Goal: Information Seeking & Learning: Learn about a topic

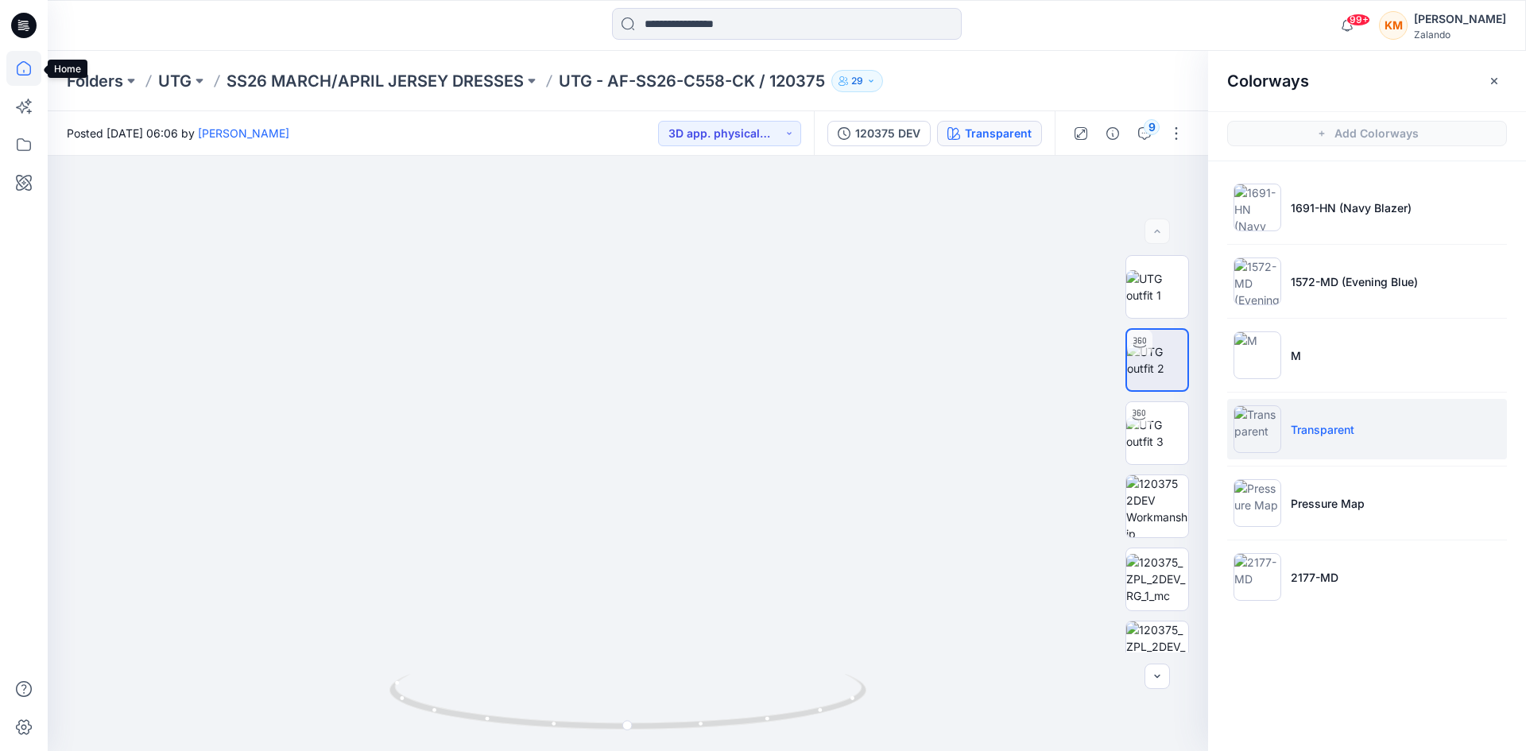
click at [24, 64] on icon at bounding box center [23, 68] width 35 height 35
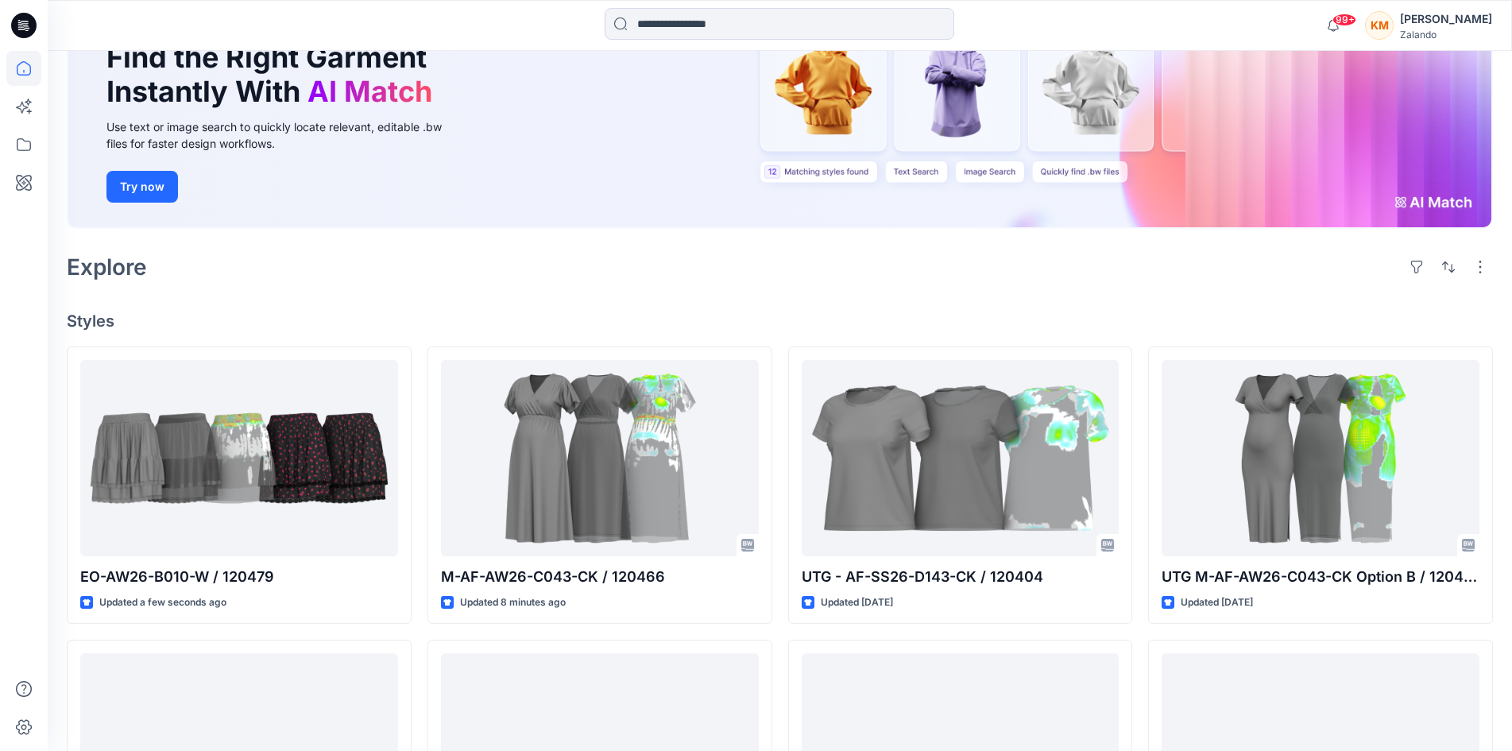
scroll to position [159, 0]
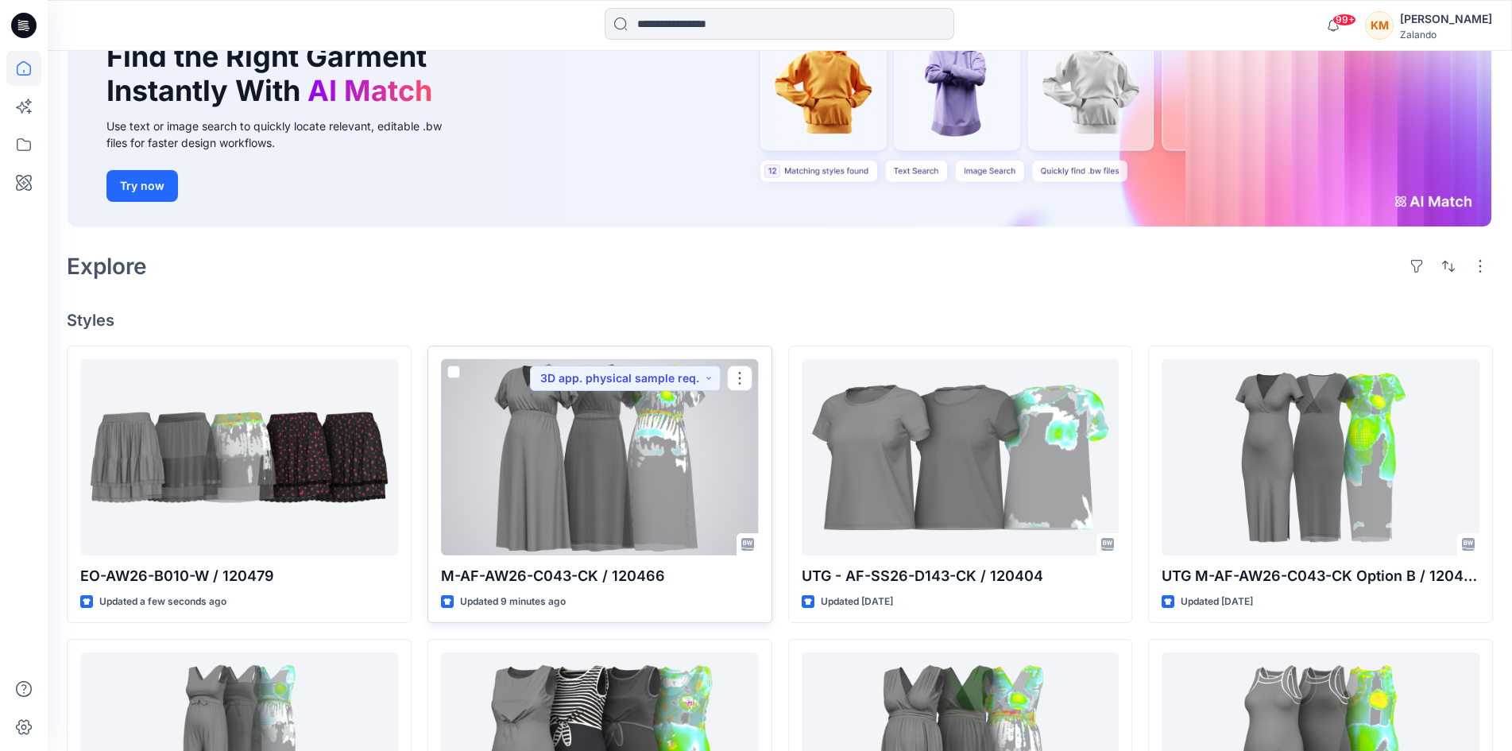
click at [577, 479] on div at bounding box center [600, 456] width 318 height 195
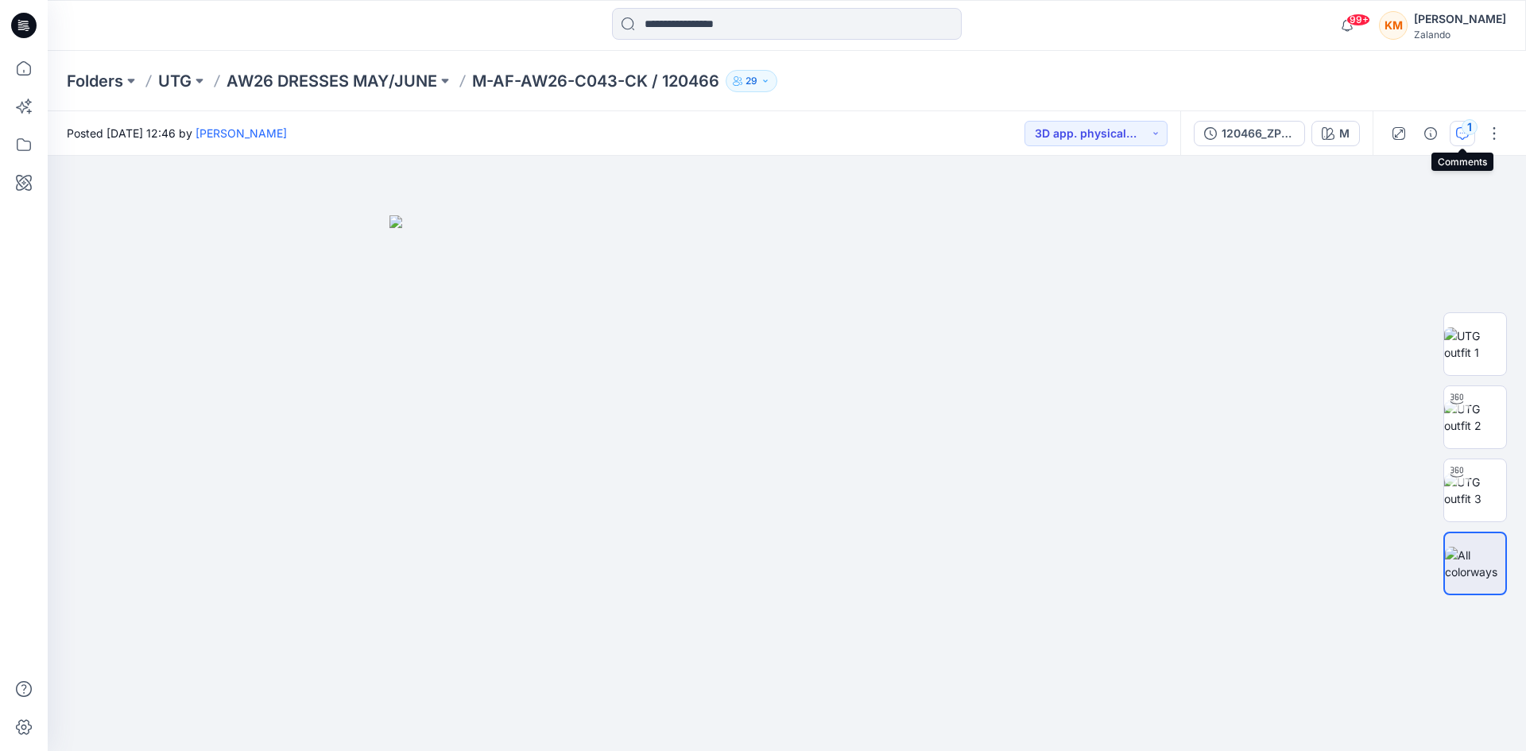
click at [1465, 132] on div "1" at bounding box center [1469, 127] width 16 height 16
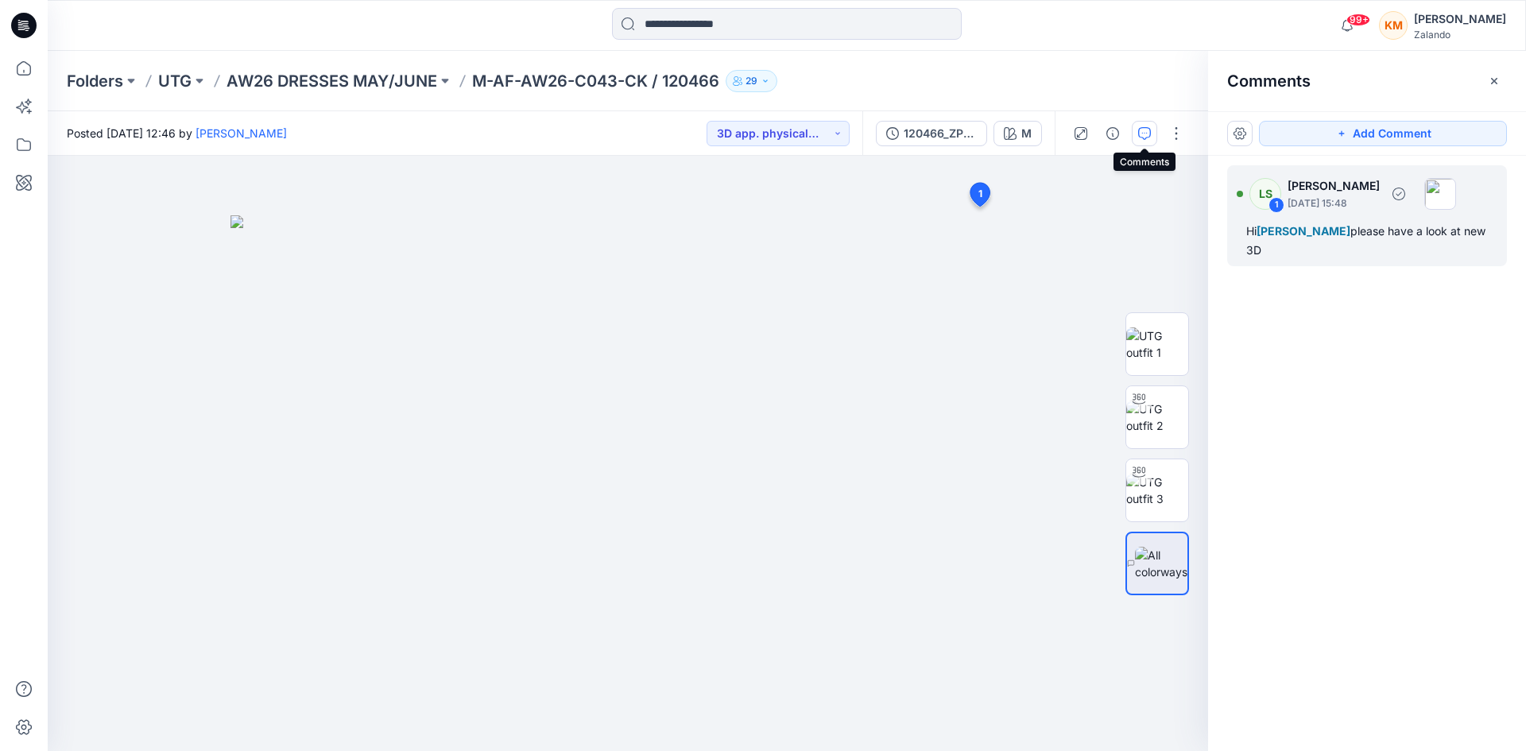
click at [1326, 232] on span "Tania Baumeister-Hanff" at bounding box center [1303, 231] width 94 height 14
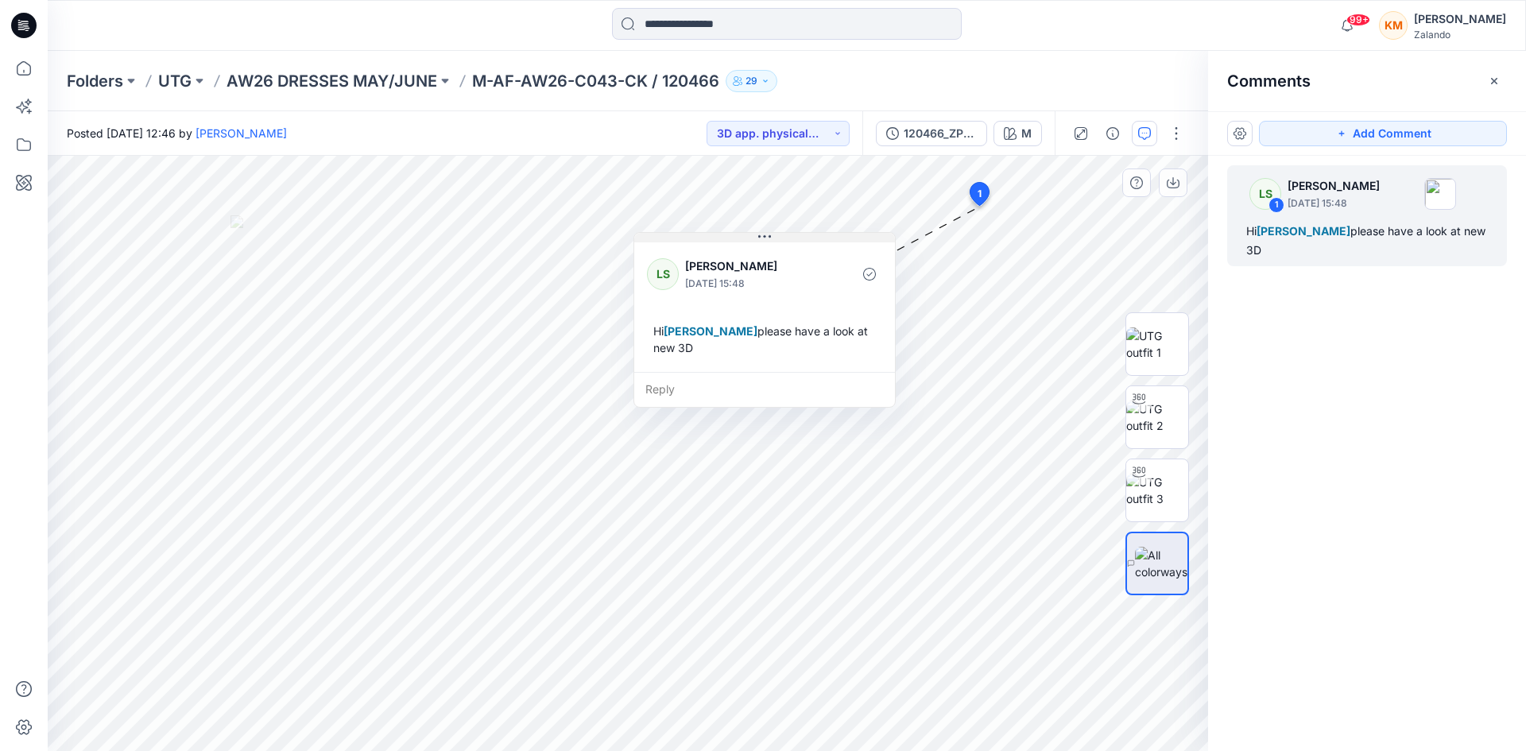
drag, startPoint x: 978, startPoint y: 241, endPoint x: 767, endPoint y: 238, distance: 211.4
click at [767, 238] on icon at bounding box center [764, 236] width 13 height 13
click at [25, 69] on icon at bounding box center [23, 68] width 35 height 35
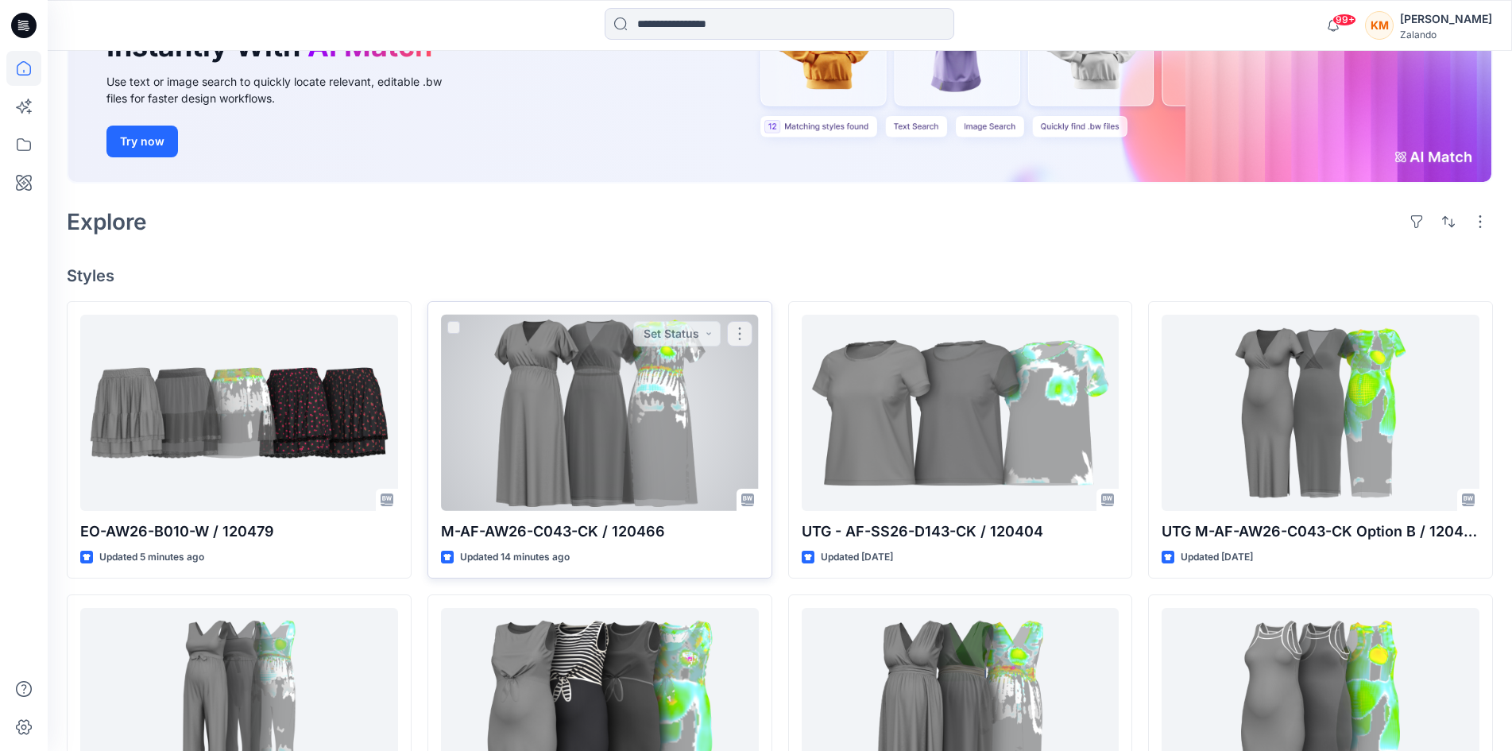
scroll to position [238, 0]
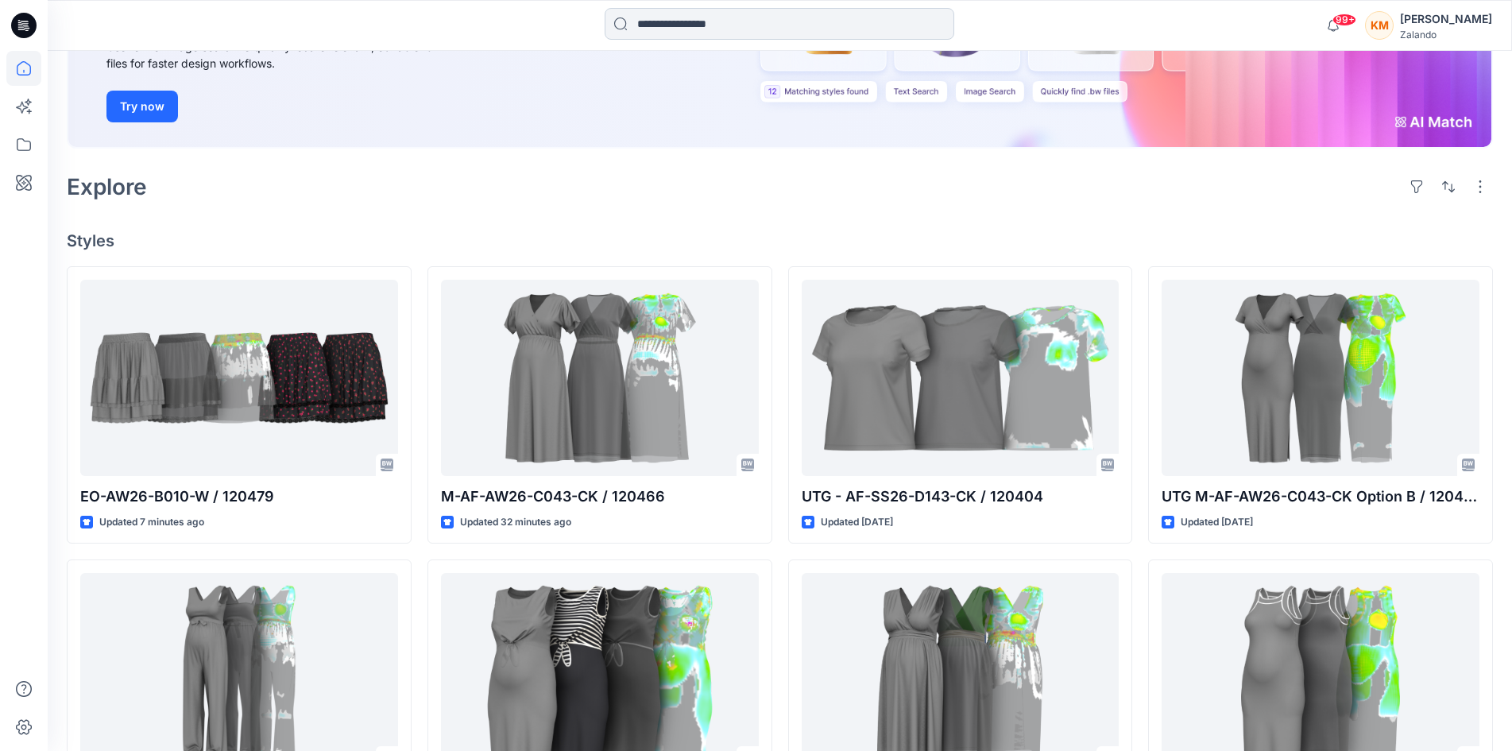
click at [660, 20] on input at bounding box center [780, 24] width 350 height 32
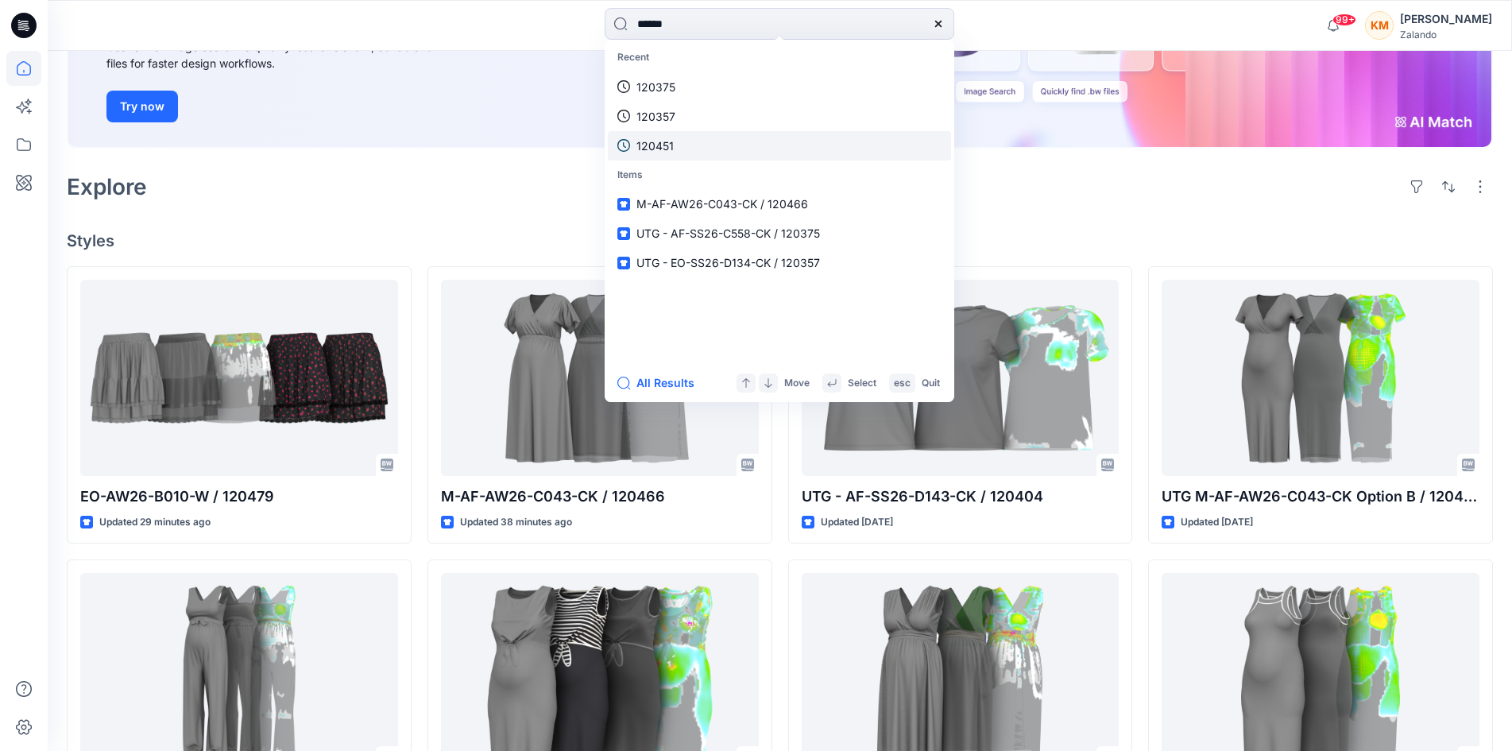
type input "******"
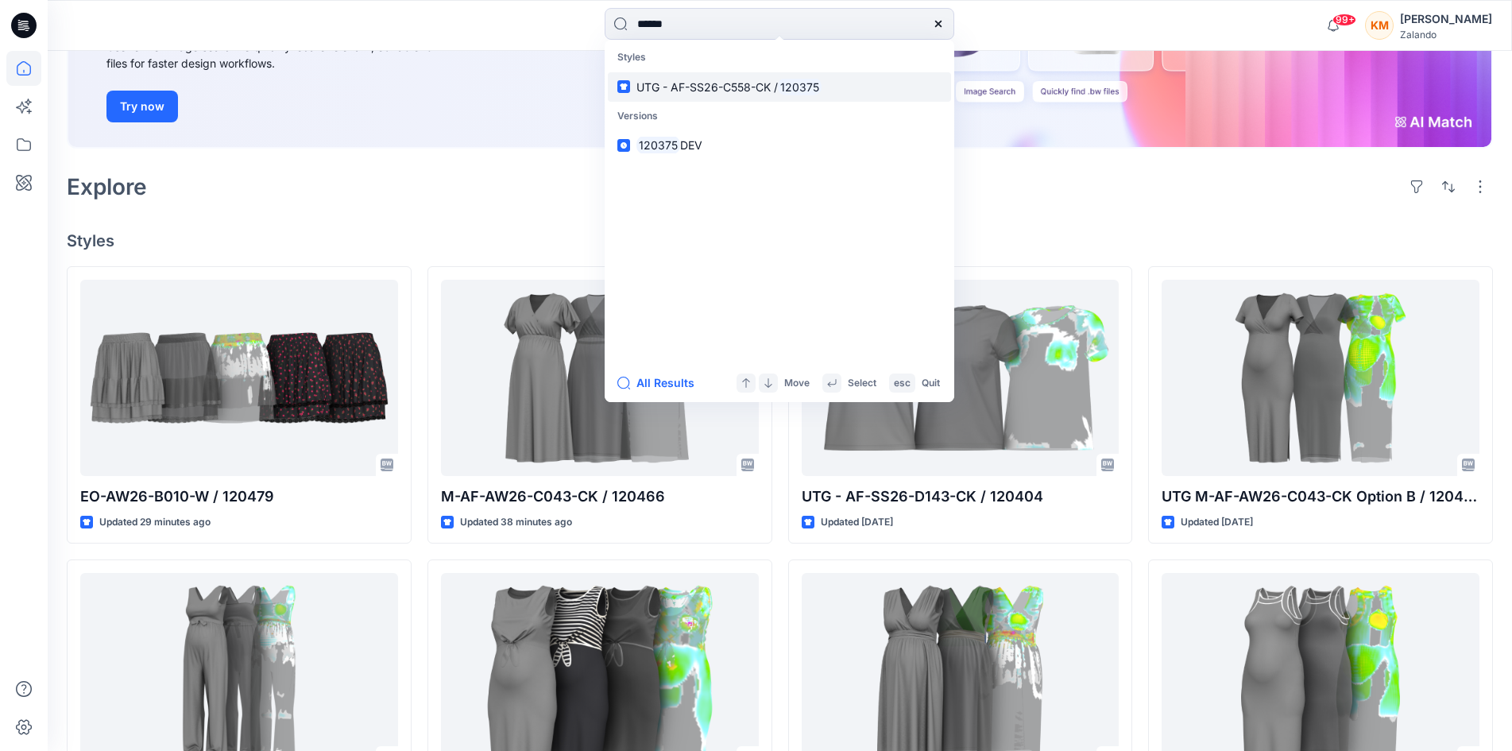
click at [716, 93] on span "UTG - AF-SS26-C558-CK /" at bounding box center [707, 87] width 141 height 14
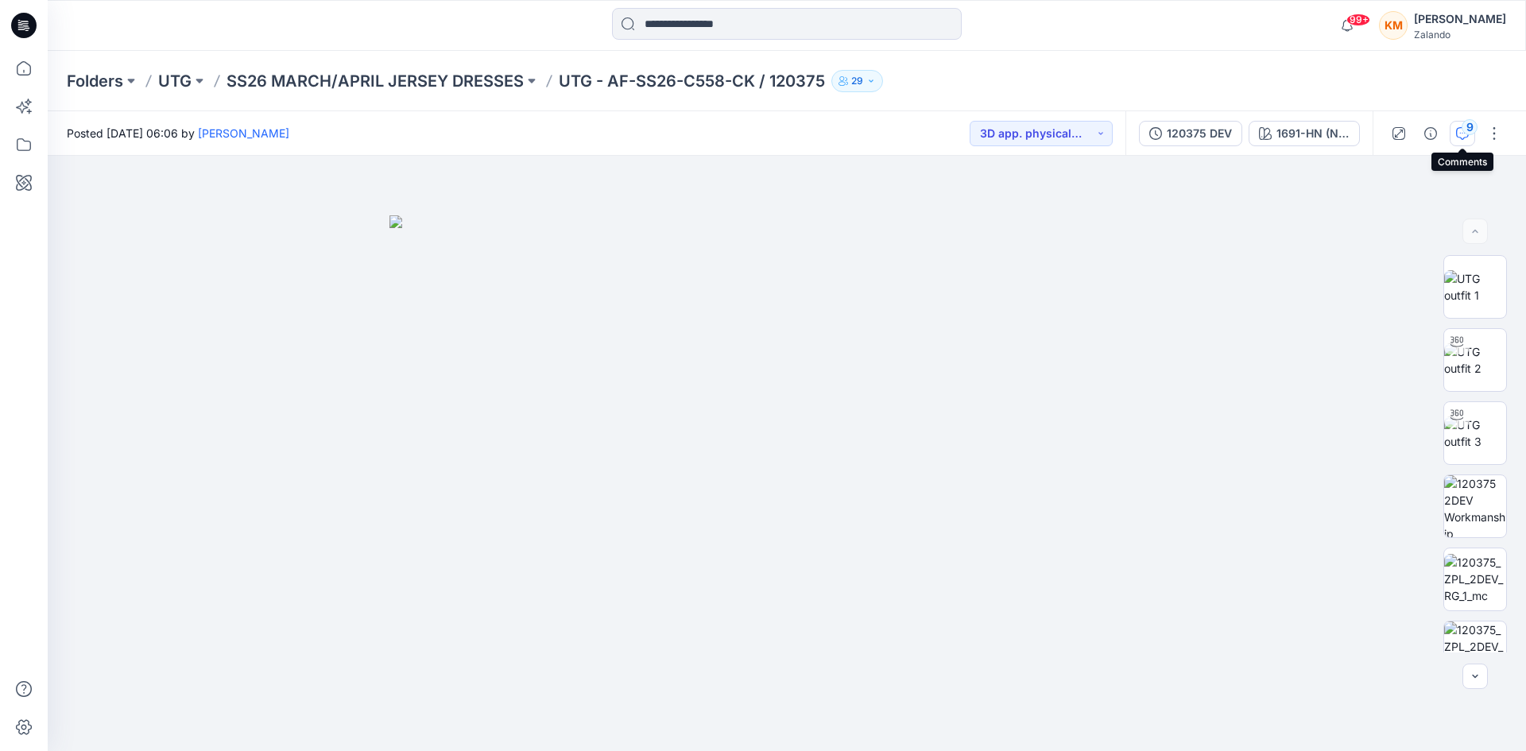
click at [1470, 129] on div "9" at bounding box center [1469, 127] width 16 height 16
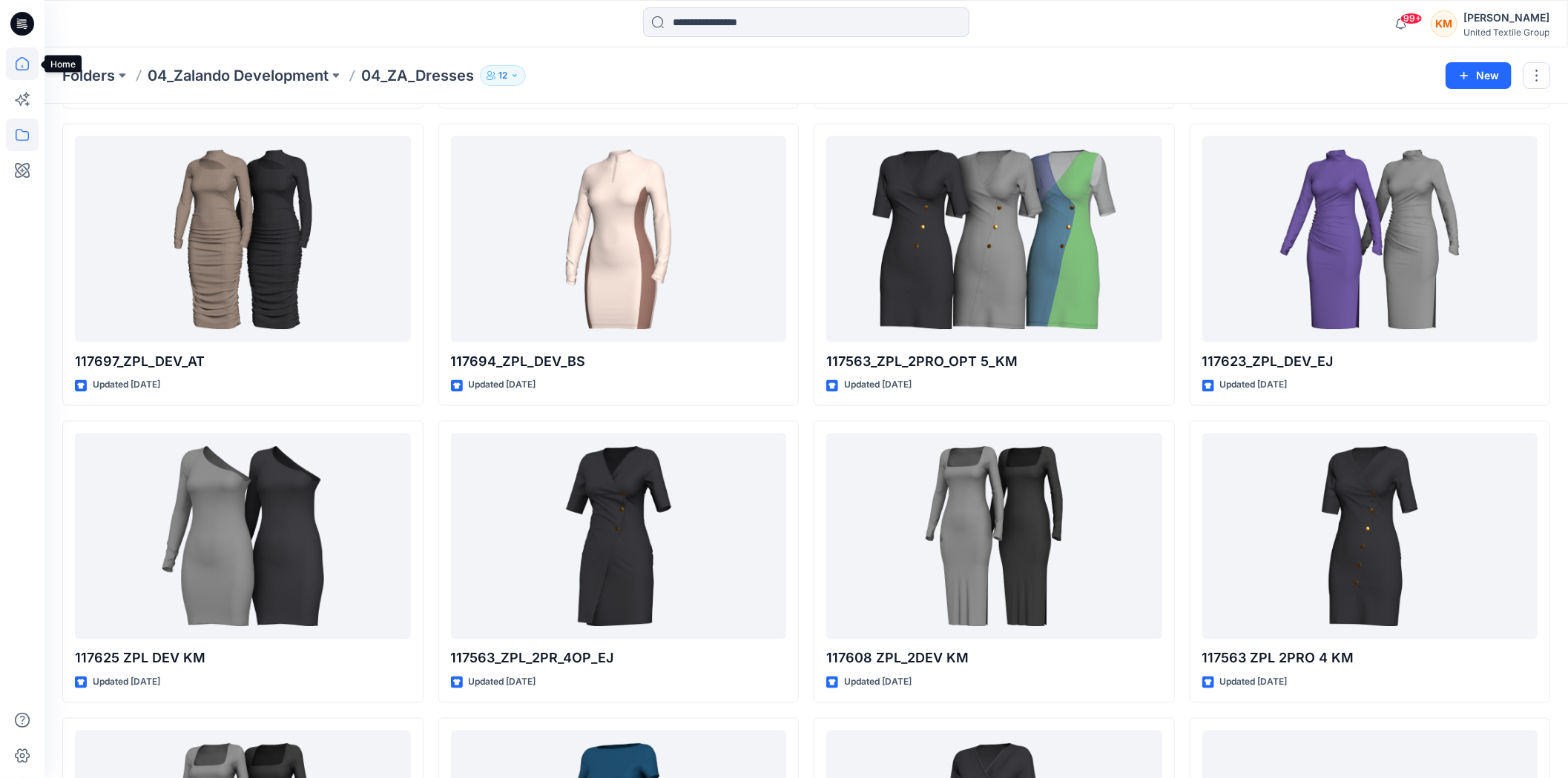
click at [20, 63] on icon at bounding box center [21, 63] width 33 height 33
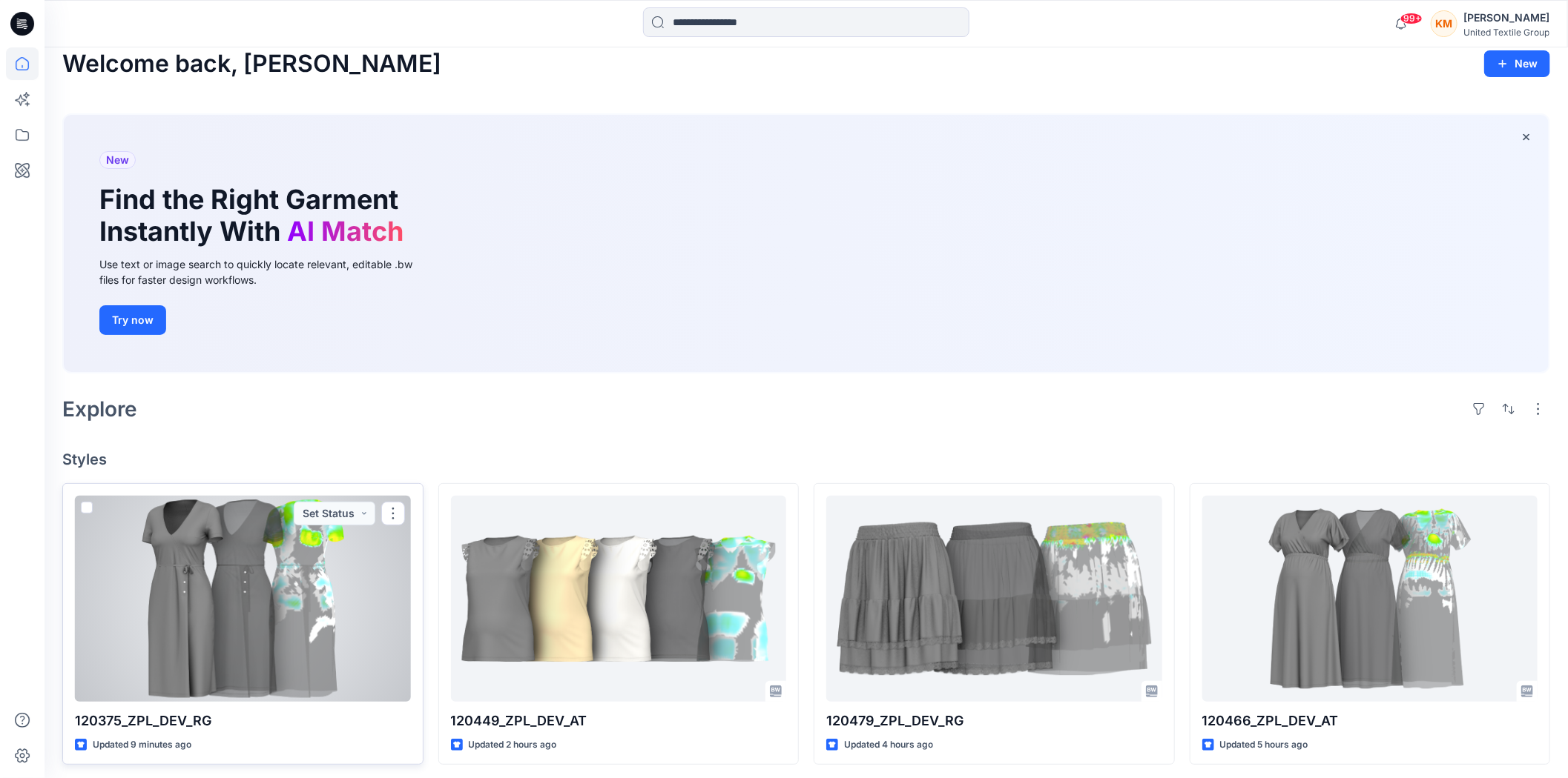
click at [274, 597] on div at bounding box center [243, 599] width 336 height 206
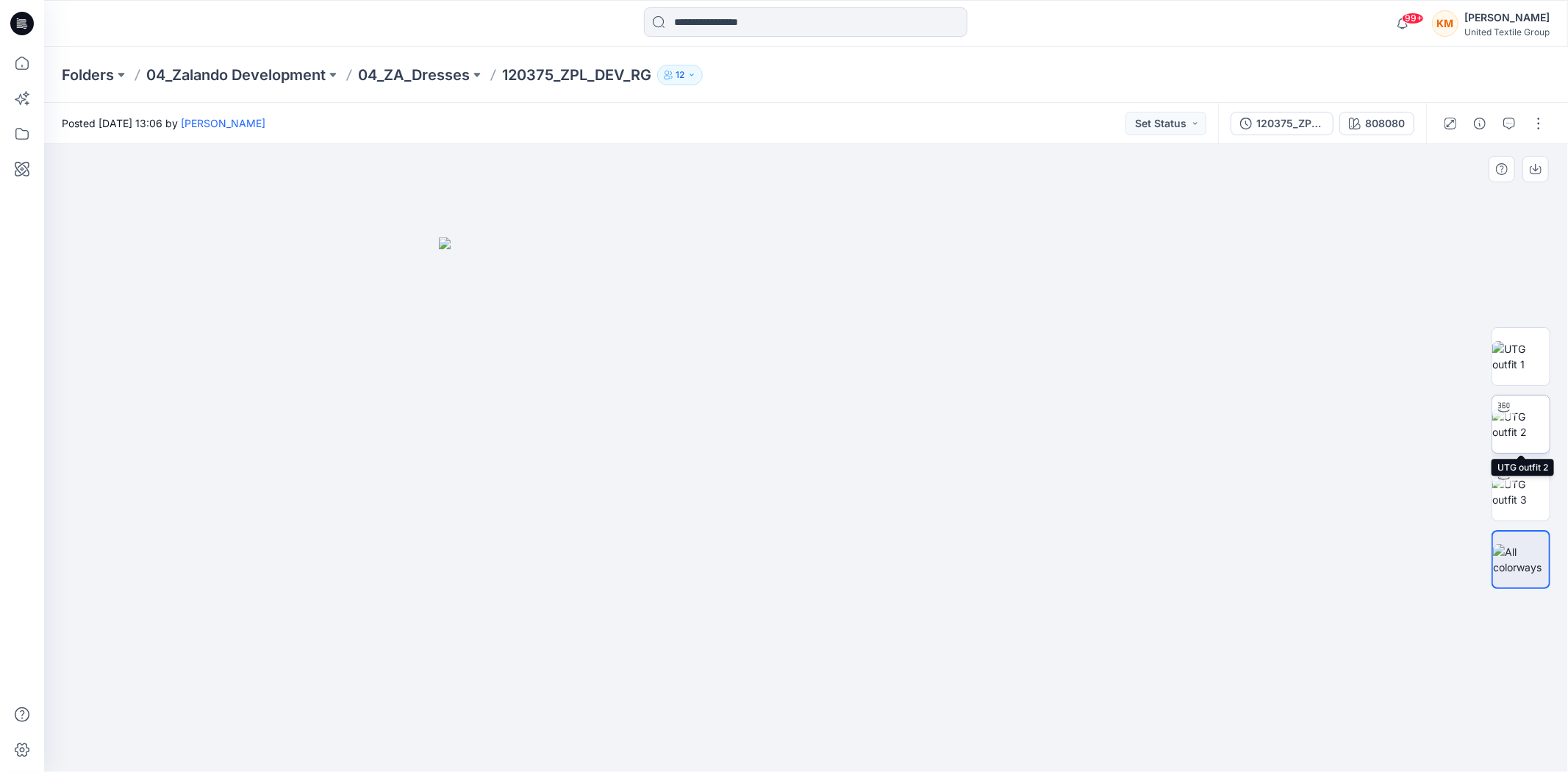
drag, startPoint x: 1512, startPoint y: 419, endPoint x: 1505, endPoint y: 417, distance: 7.3
click at [1512, 417] on div at bounding box center [1521, 425] width 59 height 59
click at [1379, 120] on div "808080" at bounding box center [1385, 123] width 40 height 16
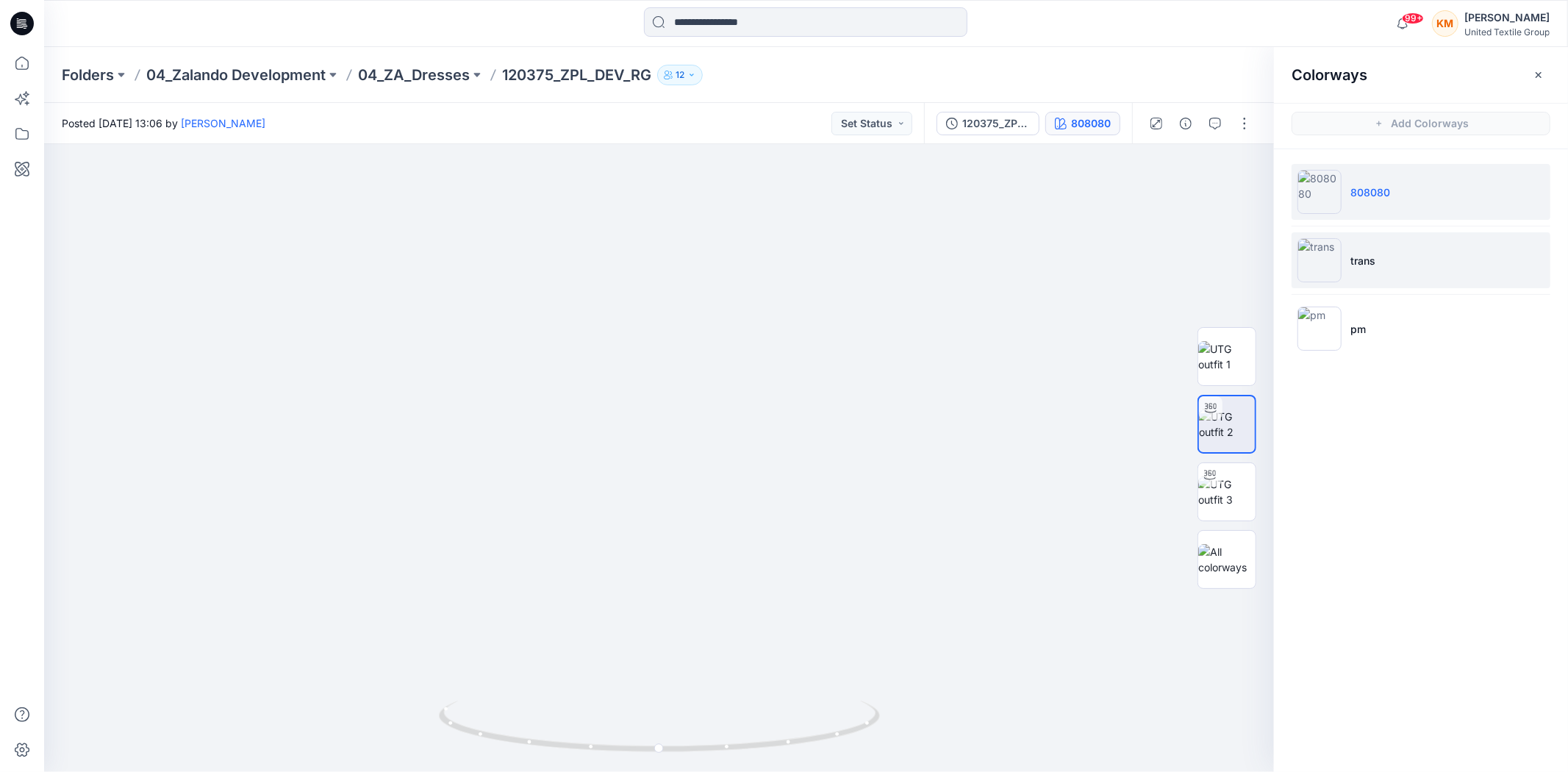
click at [1356, 257] on p "trans" at bounding box center [1363, 260] width 25 height 16
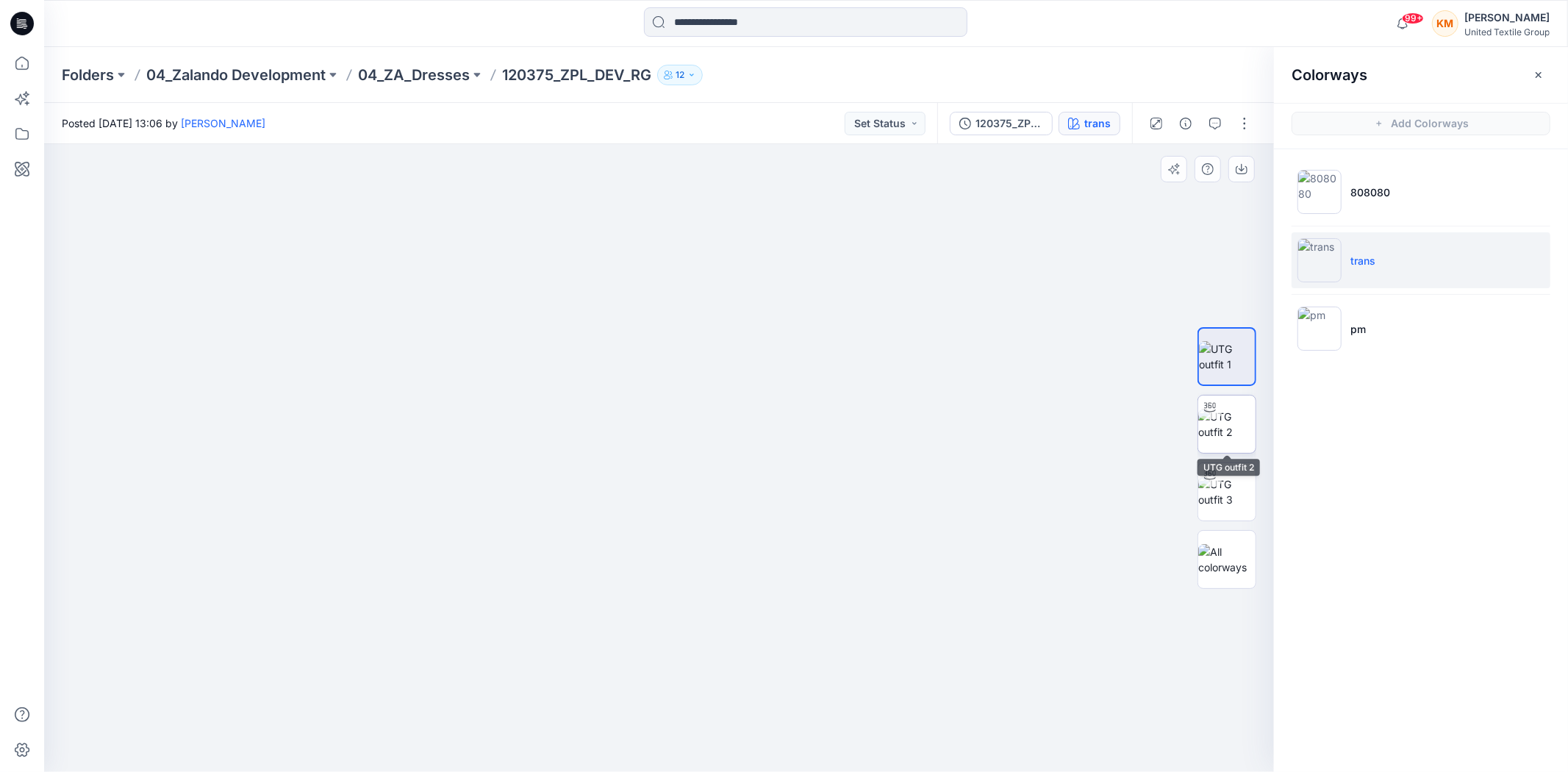
click at [1218, 414] on div at bounding box center [1209, 407] width 23 height 23
drag, startPoint x: 816, startPoint y: 738, endPoint x: 833, endPoint y: 731, distance: 18.4
click at [833, 731] on icon at bounding box center [661, 728] width 445 height 56
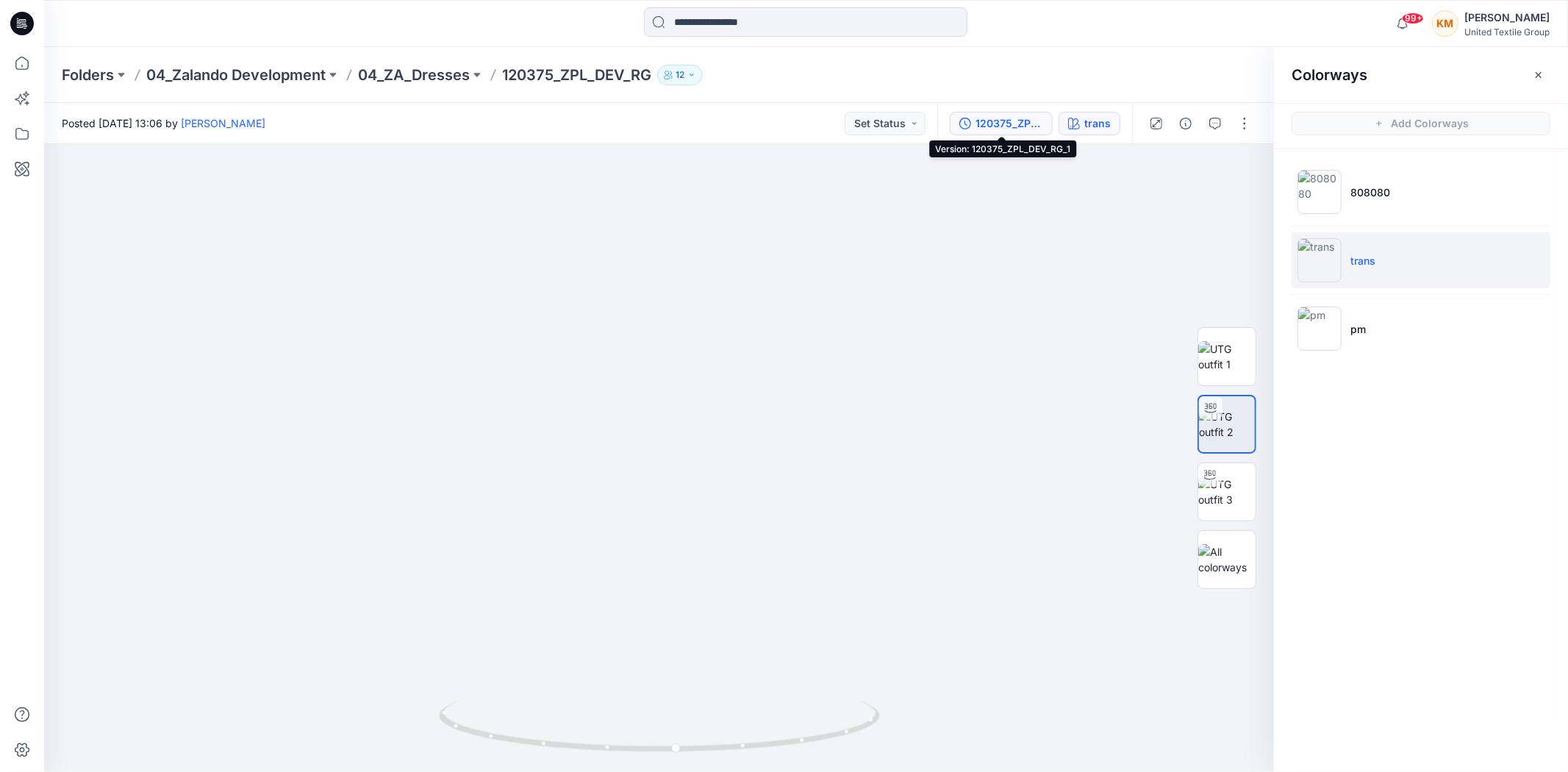
click at [1005, 126] on div "120375_ZPL_DEV_RG_1" at bounding box center [1008, 123] width 68 height 16
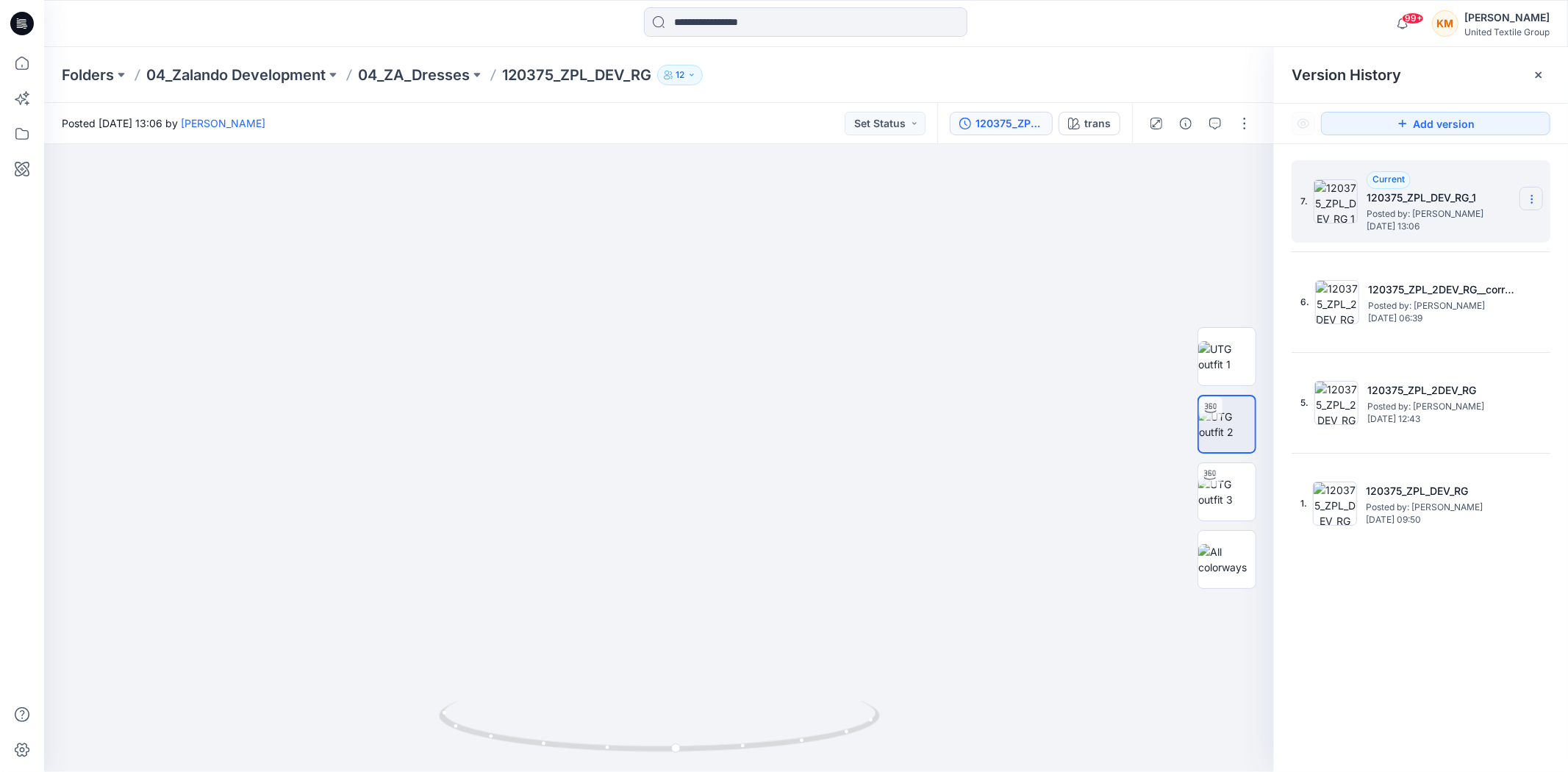
click at [1531, 195] on icon at bounding box center [1531, 195] width 1 height 1
click at [1053, 258] on img at bounding box center [659, 392] width 891 height 760
drag, startPoint x: 791, startPoint y: 743, endPoint x: 792, endPoint y: 733, distance: 10.0
click at [792, 733] on icon at bounding box center [661, 728] width 445 height 56
click at [1226, 349] on img at bounding box center [1227, 356] width 57 height 31
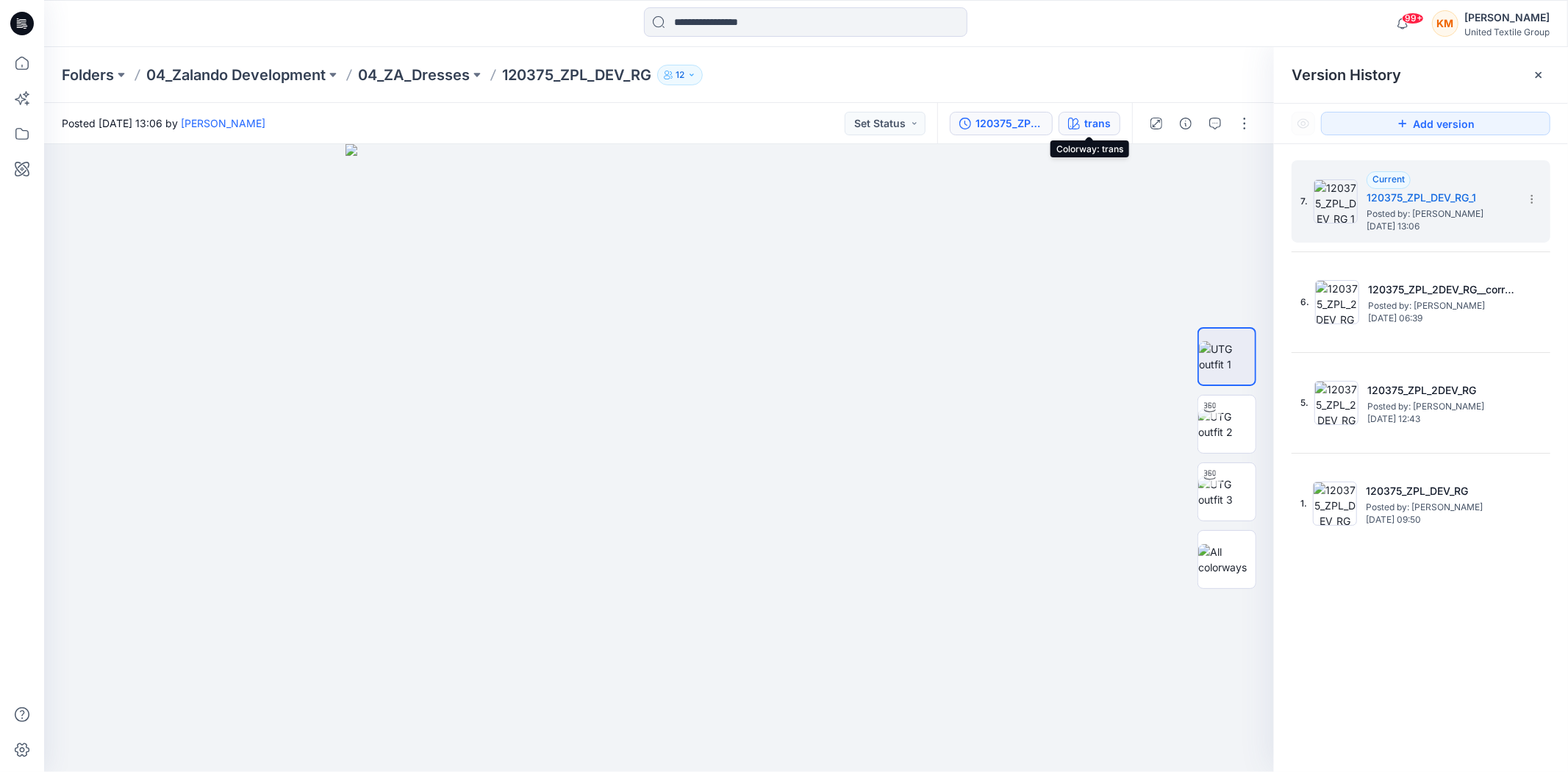
click at [1093, 118] on div "trans" at bounding box center [1097, 123] width 27 height 16
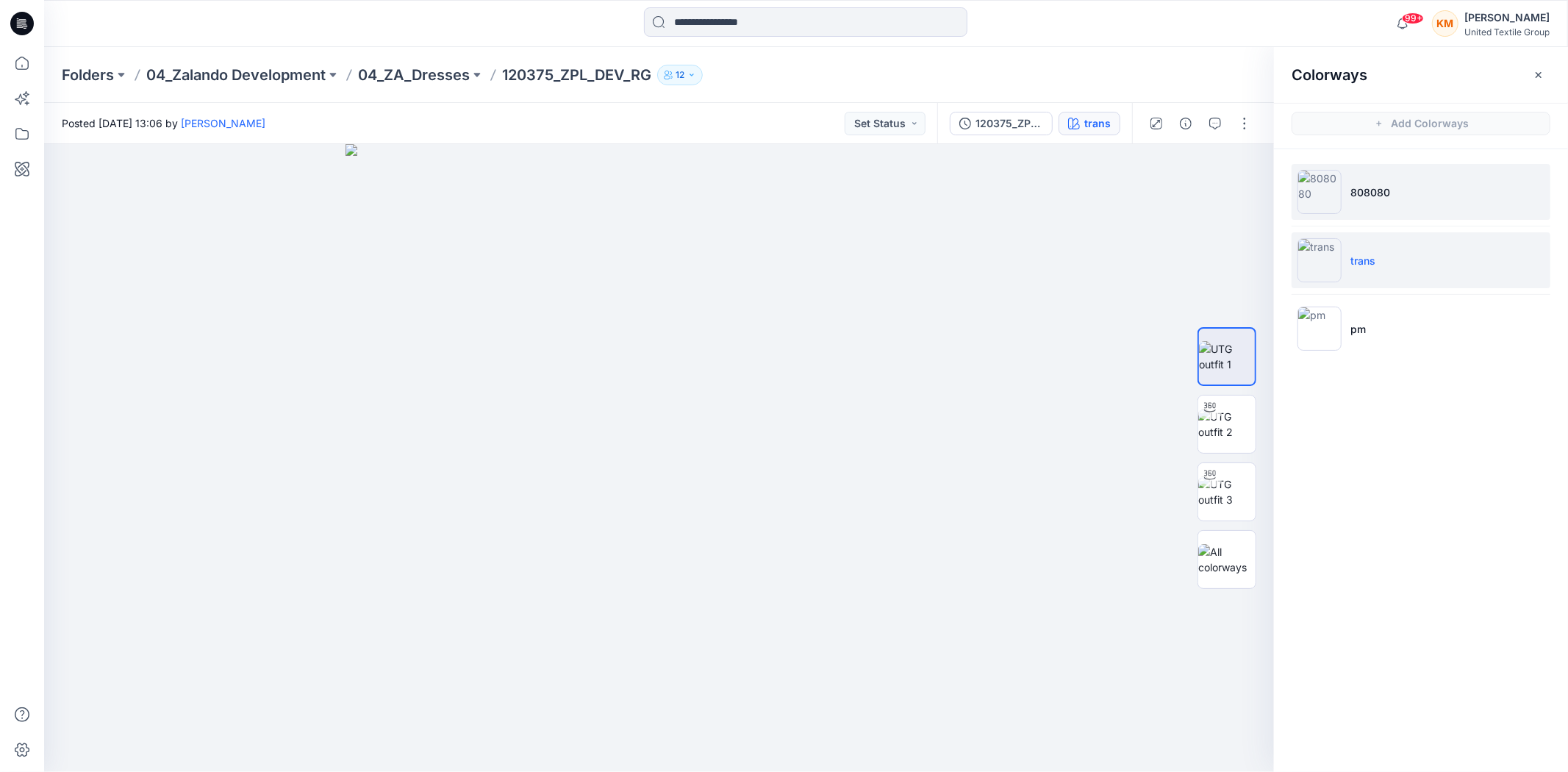
click at [1320, 187] on img at bounding box center [1320, 193] width 44 height 44
click at [1351, 254] on p "trans" at bounding box center [1363, 260] width 25 height 16
click at [1207, 399] on div at bounding box center [1209, 407] width 23 height 23
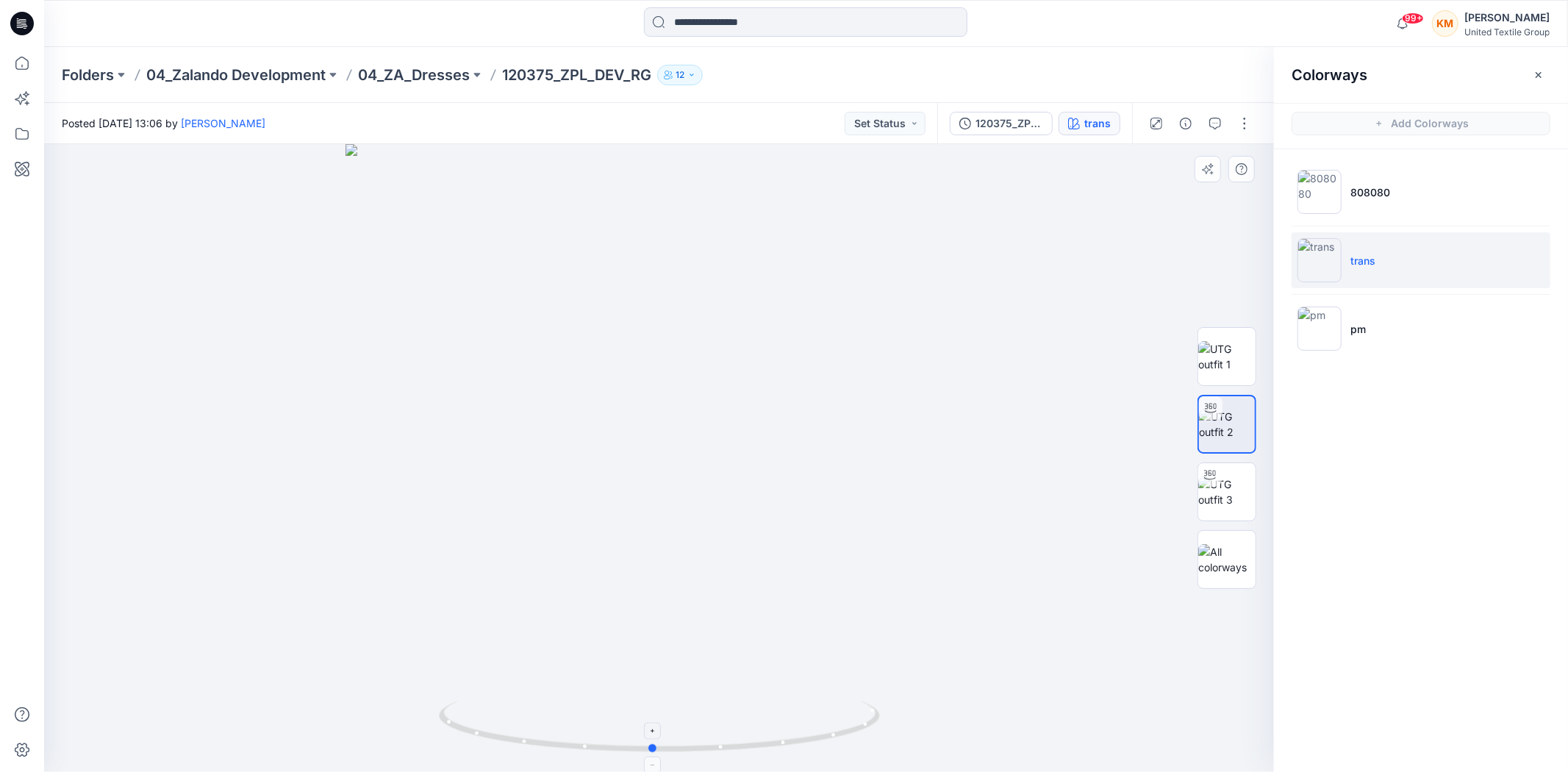
drag, startPoint x: 850, startPoint y: 729, endPoint x: 843, endPoint y: 743, distance: 15.7
click at [843, 743] on icon at bounding box center [661, 728] width 445 height 56
click at [22, 63] on icon at bounding box center [21, 63] width 32 height 32
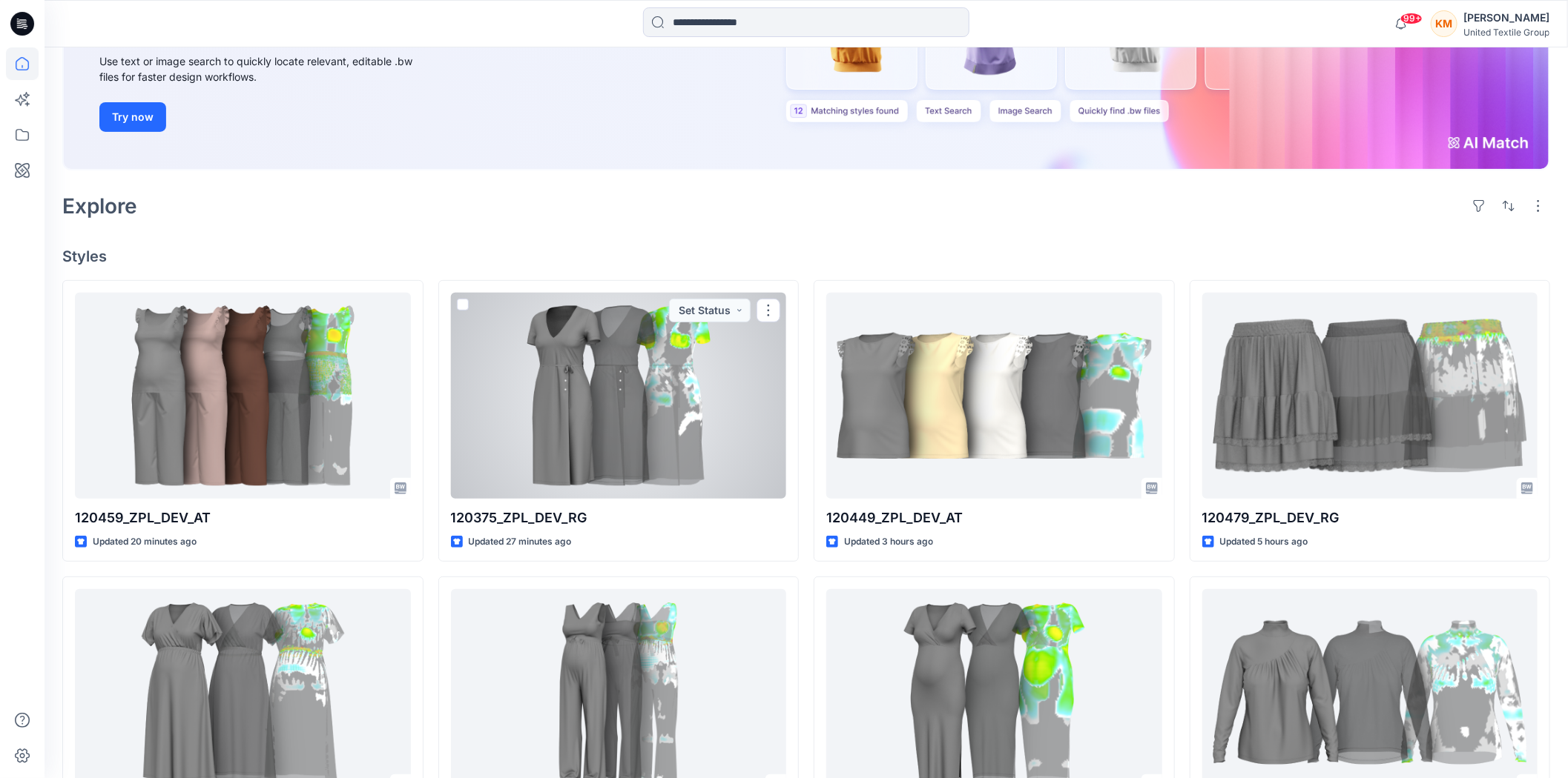
scroll to position [247, 0]
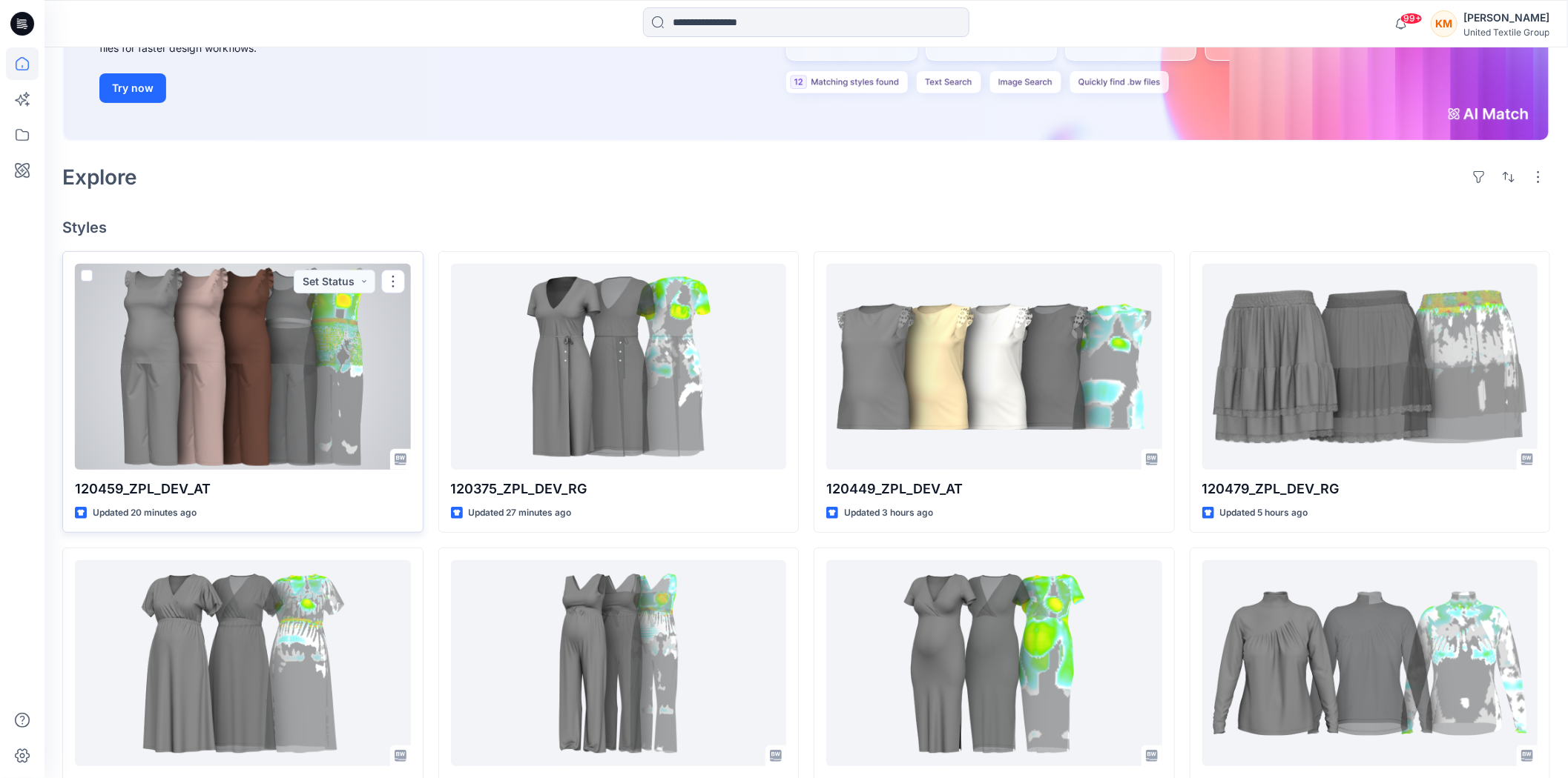
click at [261, 372] on div at bounding box center [243, 367] width 336 height 206
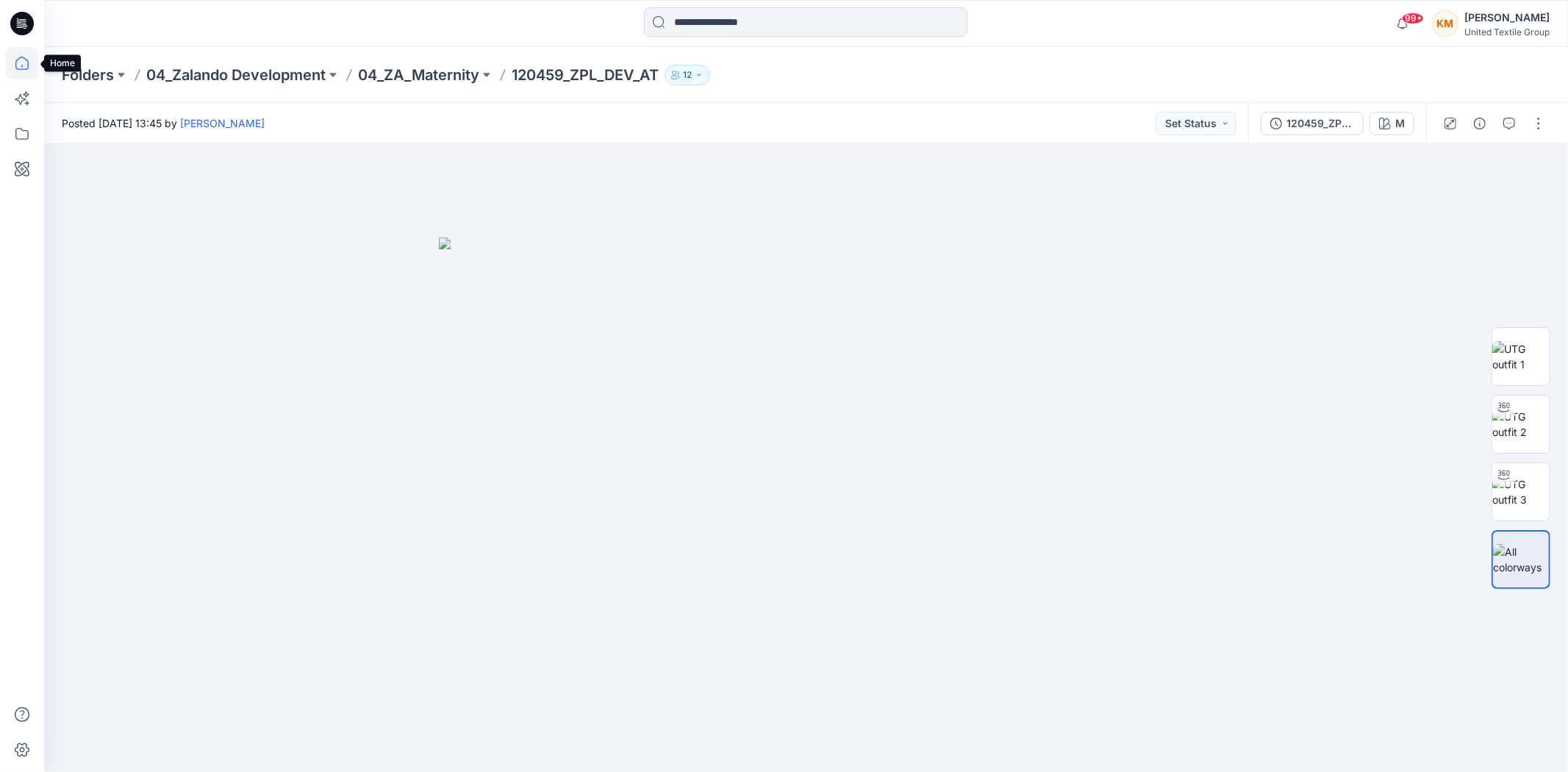
click at [23, 62] on icon at bounding box center [21, 63] width 32 height 32
